Goal: Find specific fact: Find specific fact

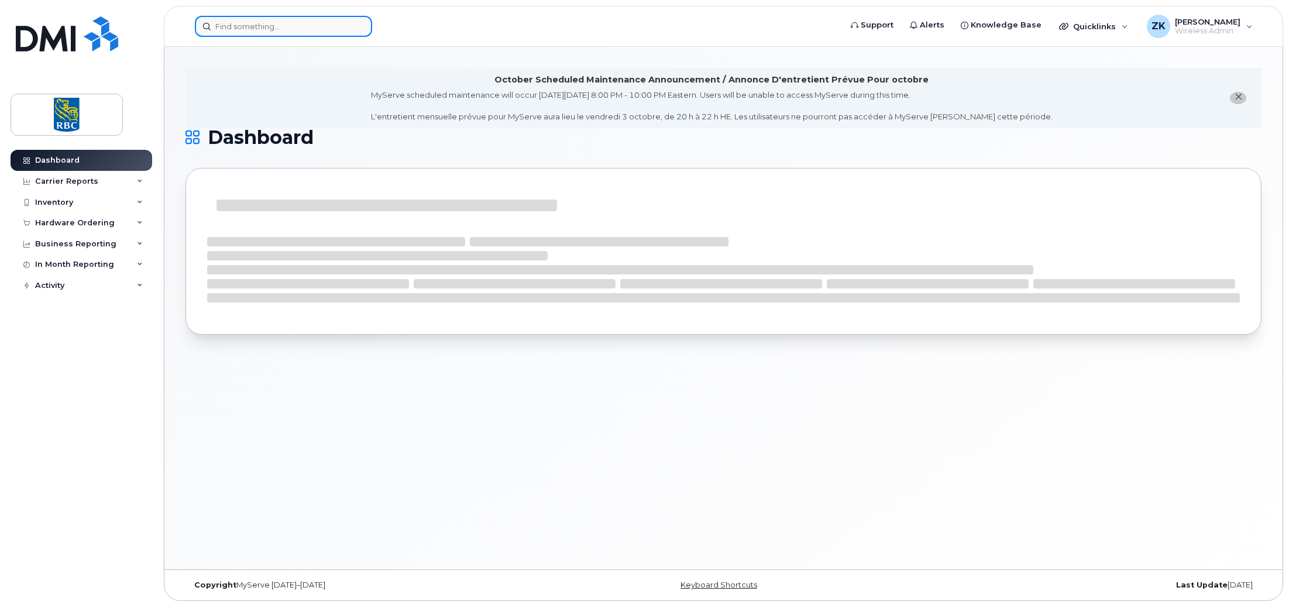
click at [247, 22] on input at bounding box center [283, 26] width 177 height 21
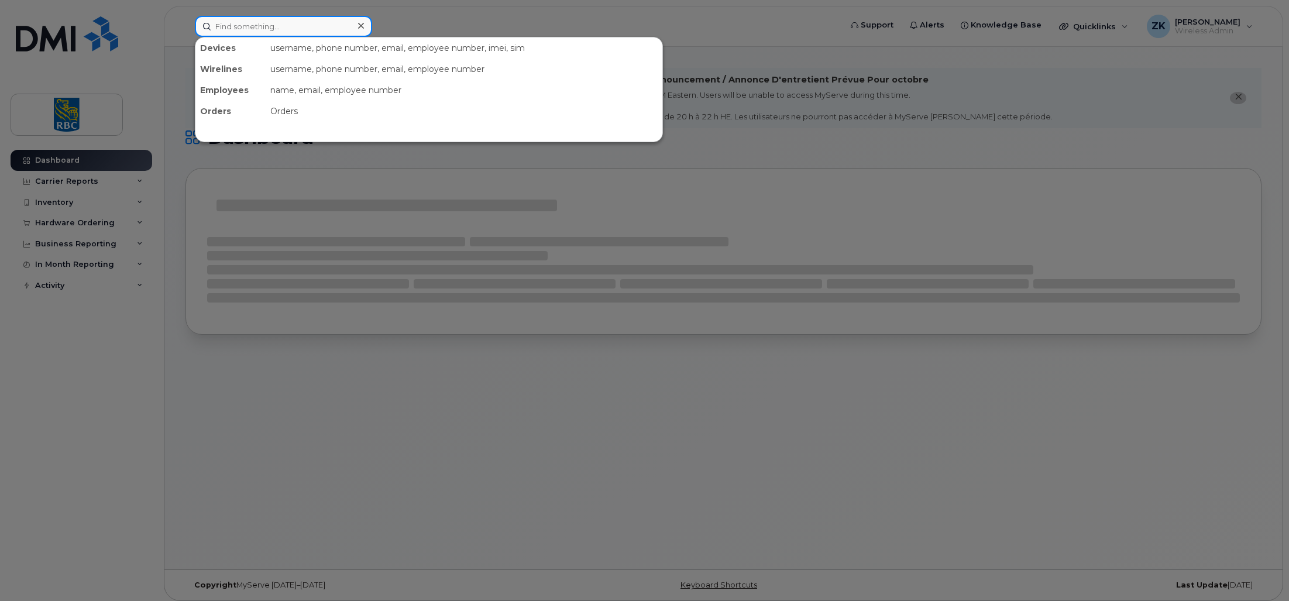
paste input "4167000928"
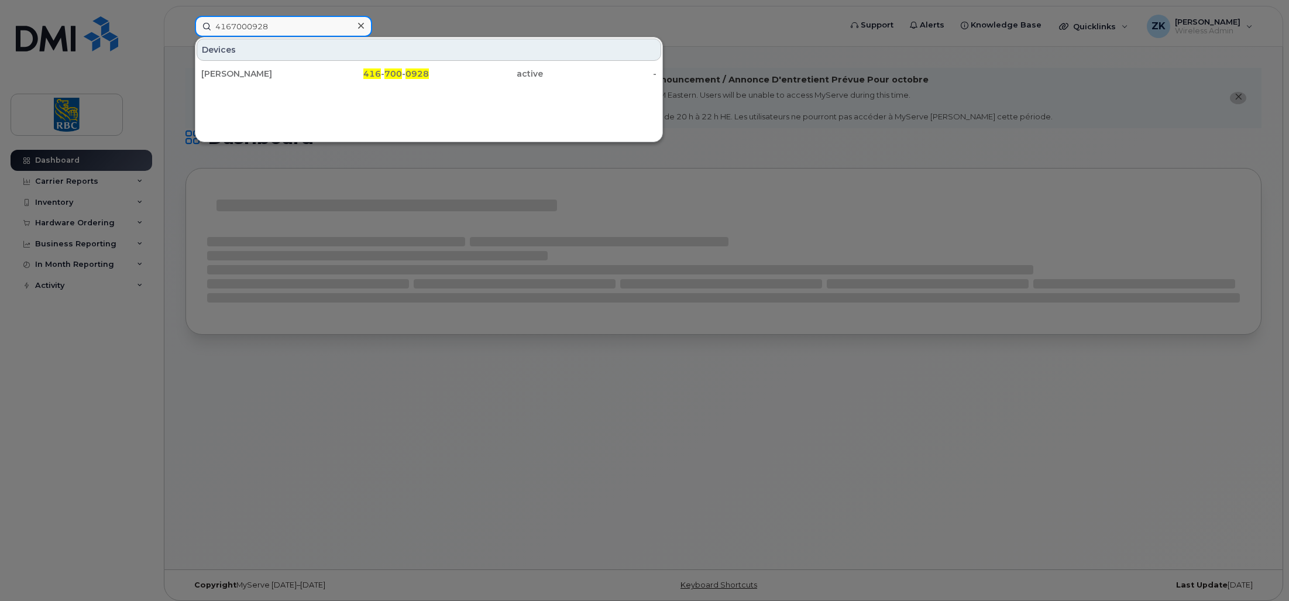
type input "4167000928"
click at [227, 73] on div "[PERSON_NAME]" at bounding box center [258, 74] width 114 height 12
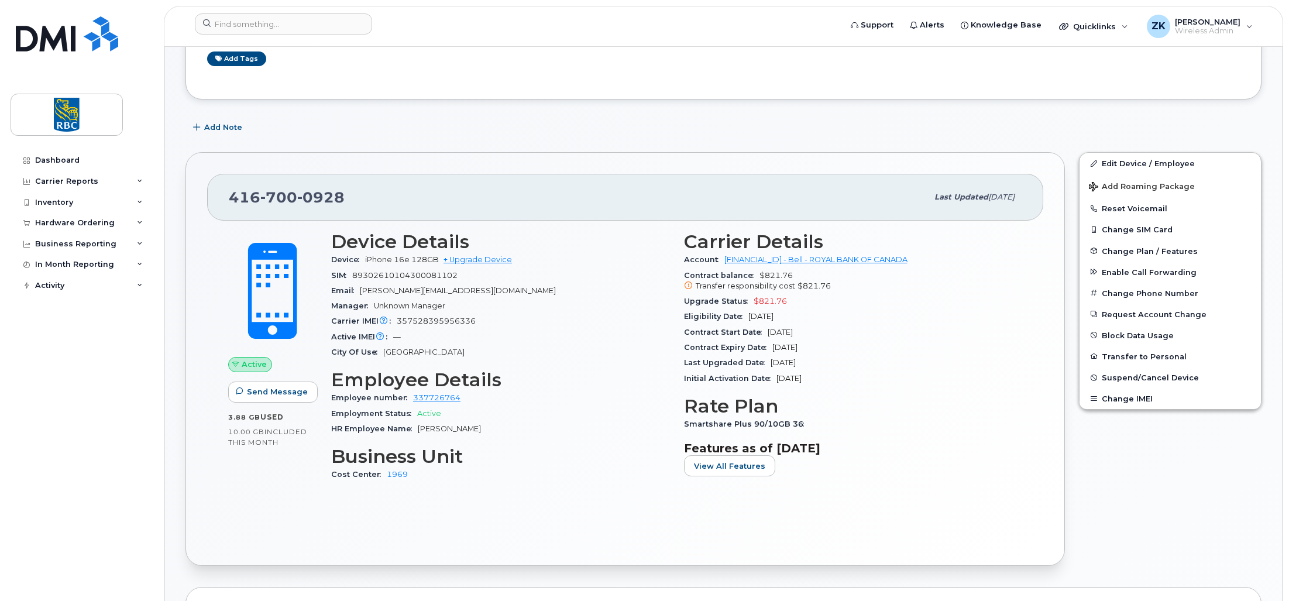
scroll to position [234, 0]
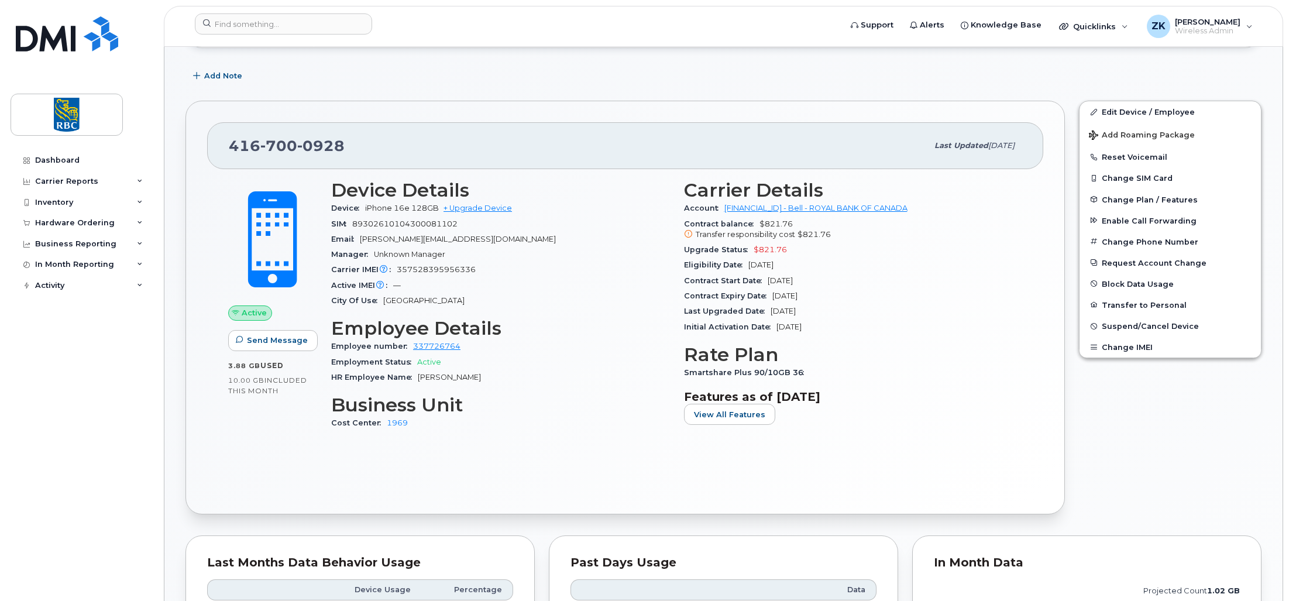
click at [440, 268] on span "357528395956336" at bounding box center [436, 269] width 79 height 9
copy span "357528395956336"
